Goal: Find specific page/section: Find specific page/section

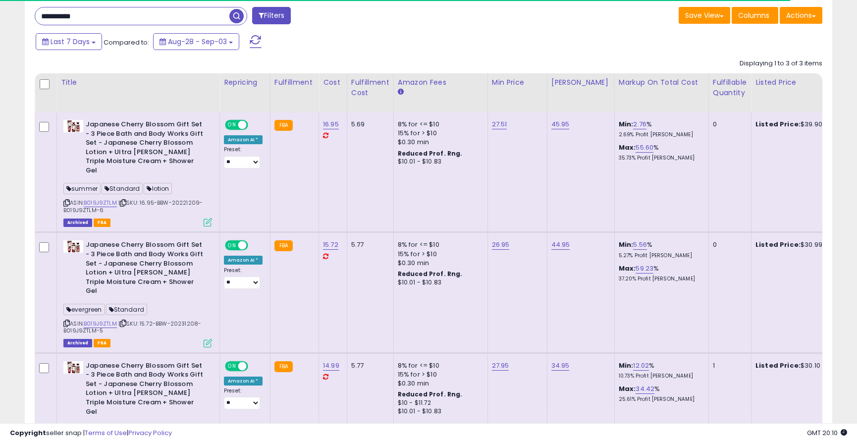
scroll to position [203, 468]
click at [136, 19] on input "**********" at bounding box center [132, 15] width 194 height 17
paste input "text"
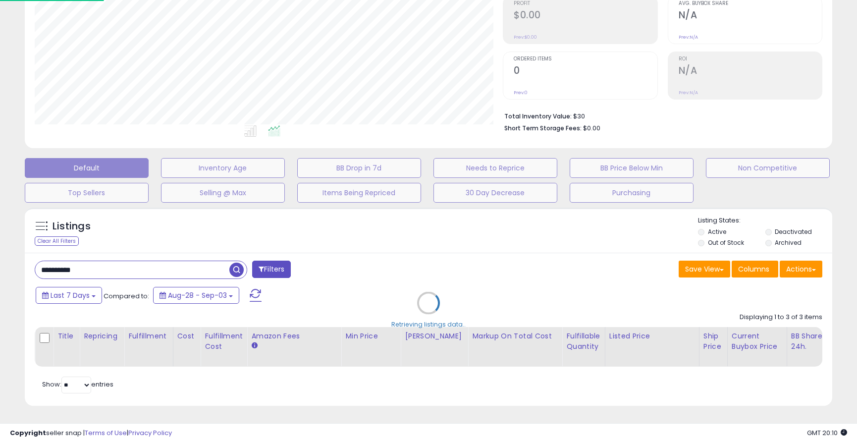
scroll to position [203, 473]
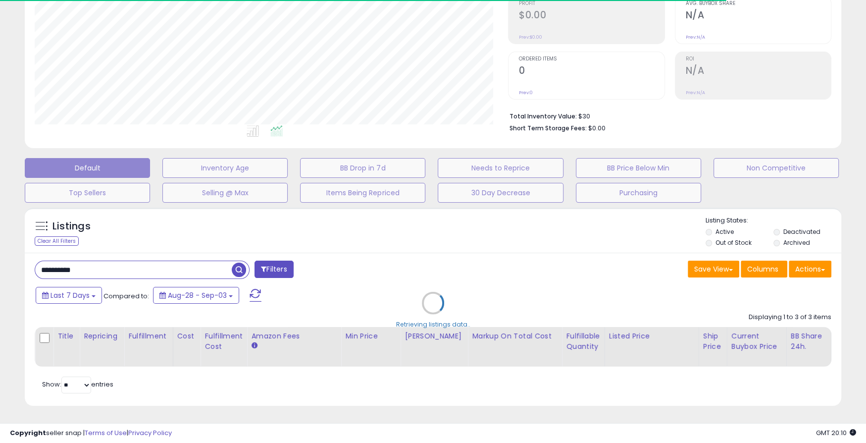
click at [787, 234] on div "Retrieving listings data.." at bounding box center [432, 309] width 831 height 215
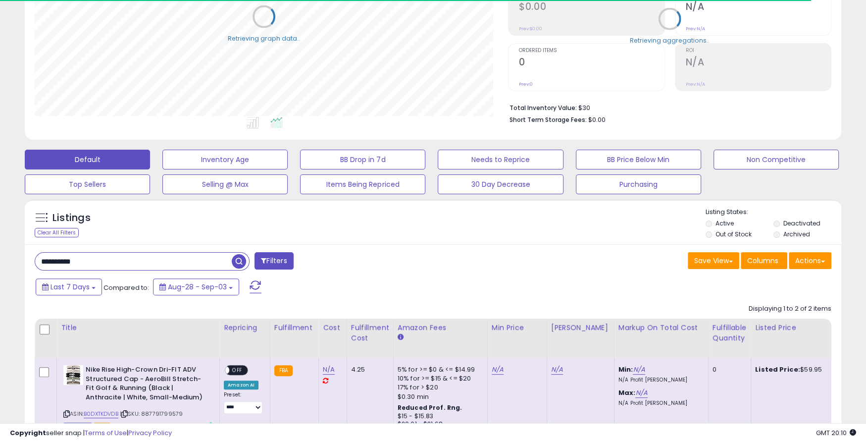
click at [783, 233] on label "Archived" at bounding box center [796, 234] width 27 height 8
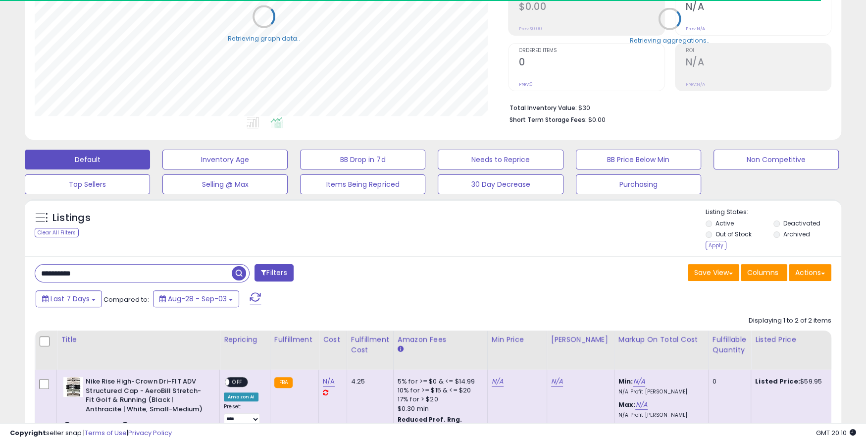
scroll to position [494905, 494641]
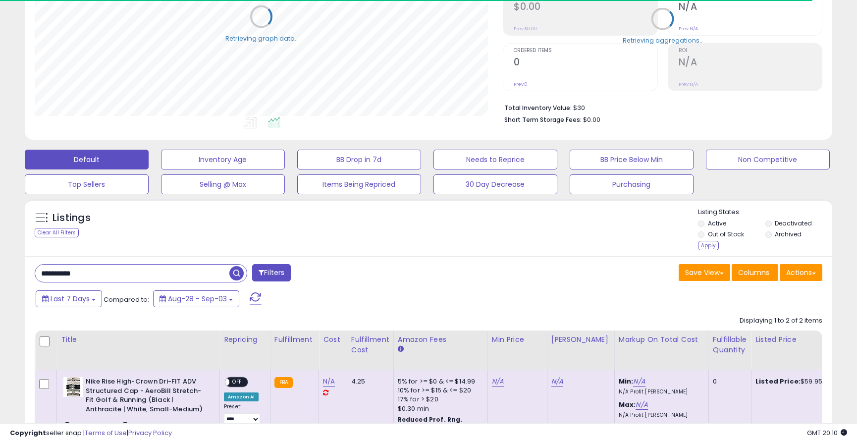
click at [779, 233] on label "Archived" at bounding box center [787, 234] width 27 height 8
click at [779, 224] on label "Deactivated" at bounding box center [792, 223] width 37 height 8
click at [780, 236] on label "Archived" at bounding box center [787, 234] width 27 height 8
click at [709, 244] on div "Apply" at bounding box center [708, 245] width 21 height 9
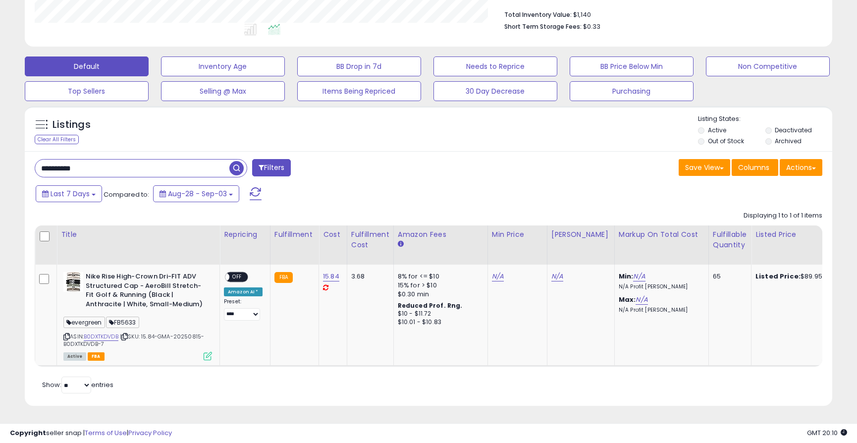
scroll to position [203, 468]
click at [90, 159] on input "**********" at bounding box center [132, 167] width 194 height 17
paste input "text"
type input "**********"
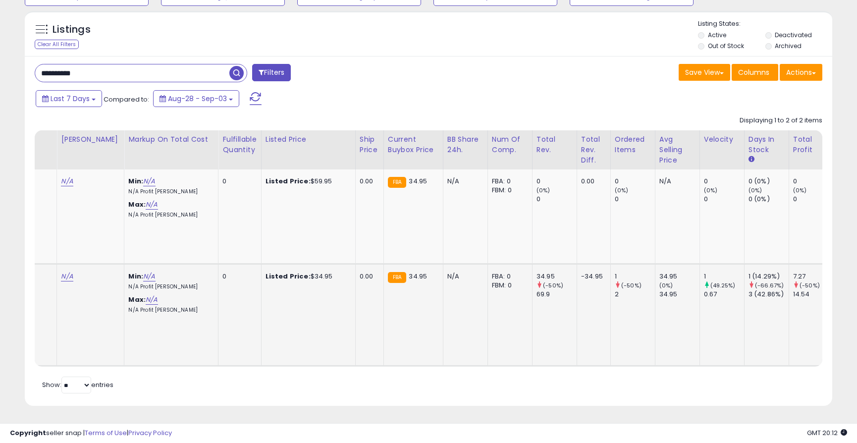
scroll to position [0, 505]
